Goal: Task Accomplishment & Management: Use online tool/utility

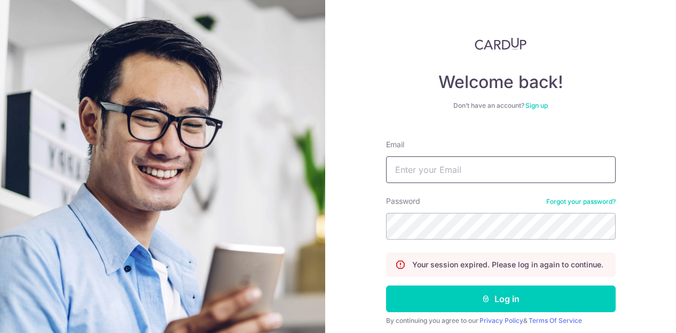
click at [447, 169] on input "Email" at bounding box center [501, 170] width 230 height 27
drag, startPoint x: 491, startPoint y: 175, endPoint x: 379, endPoint y: 177, distance: 112.7
click at [379, 177] on div "Welcome back! Don’t have an account? Sign up Email [PERSON_NAME][EMAIL_ADDRESS]…" at bounding box center [500, 166] width 351 height 333
type input "[EMAIL_ADDRESS][DOMAIN_NAME]"
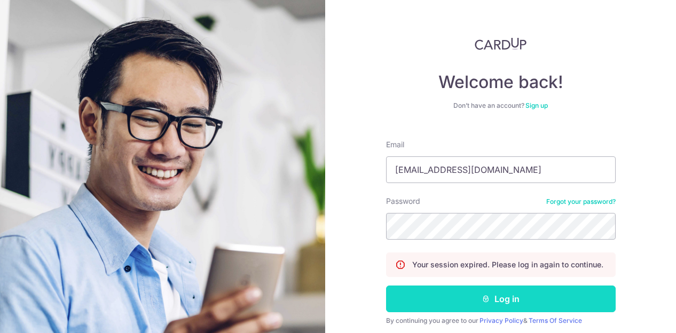
click at [492, 296] on button "Log in" at bounding box center [501, 299] width 230 height 27
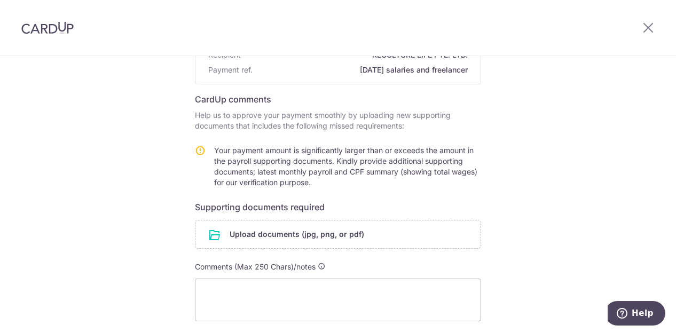
scroll to position [213, 0]
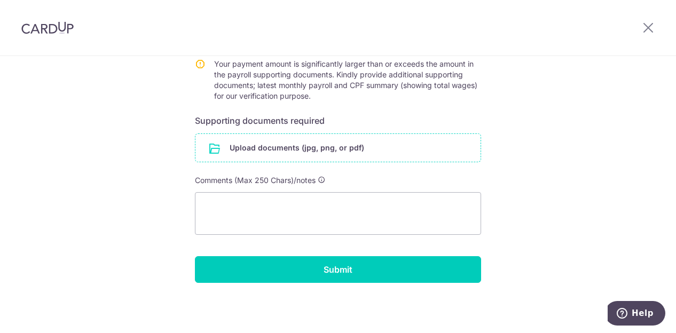
click at [313, 148] on input "file" at bounding box center [338, 148] width 285 height 28
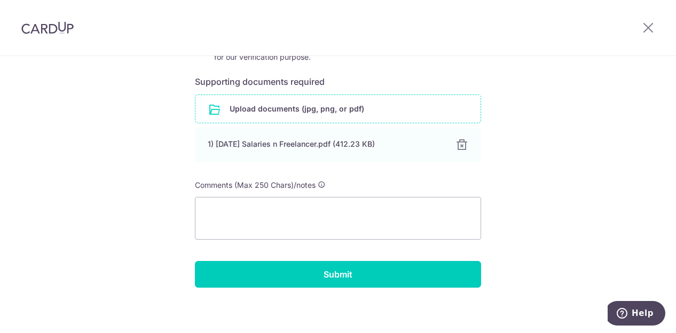
scroll to position [257, 0]
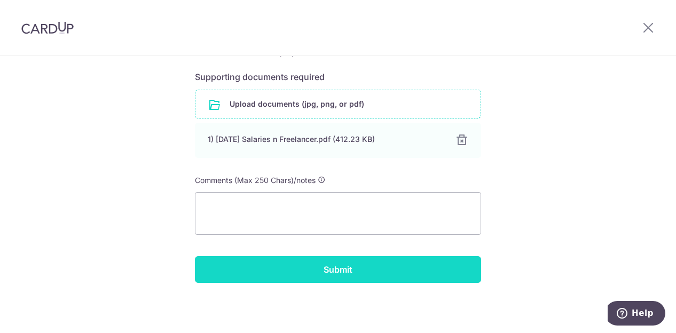
click at [347, 267] on input "Submit" at bounding box center [338, 269] width 286 height 27
